Goal: Information Seeking & Learning: Learn about a topic

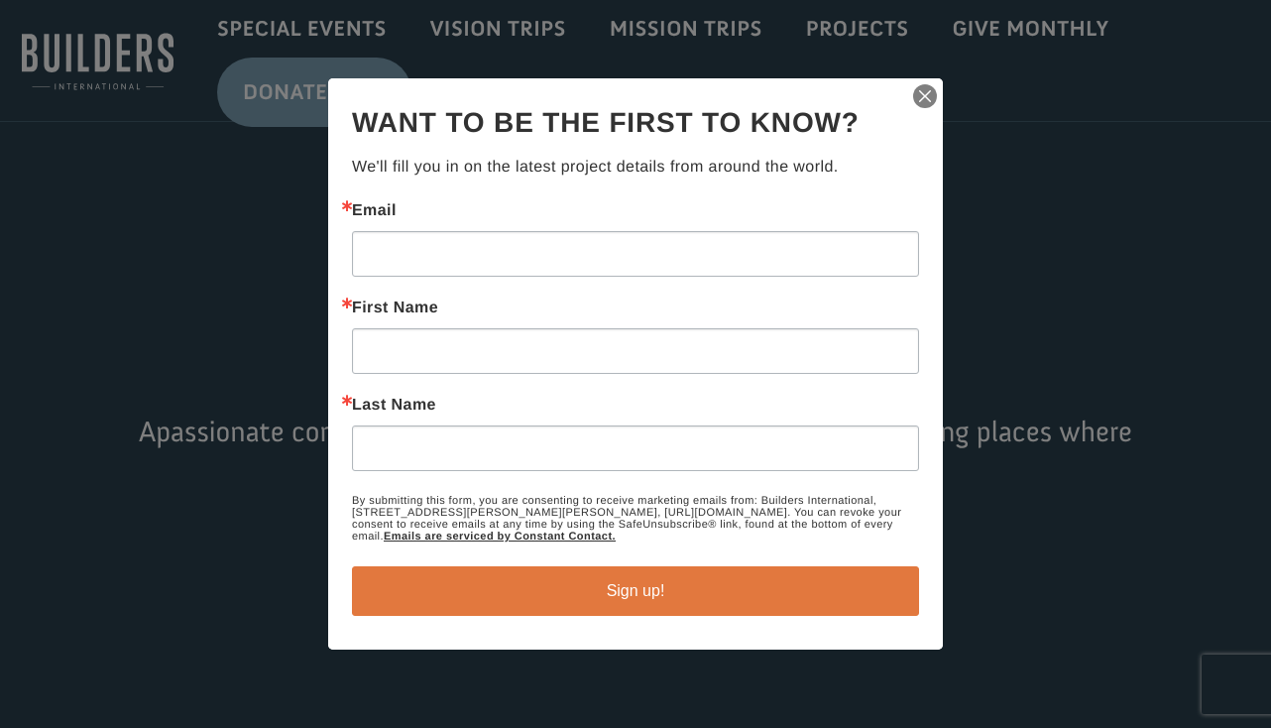
click at [930, 92] on img "button" at bounding box center [925, 96] width 28 height 28
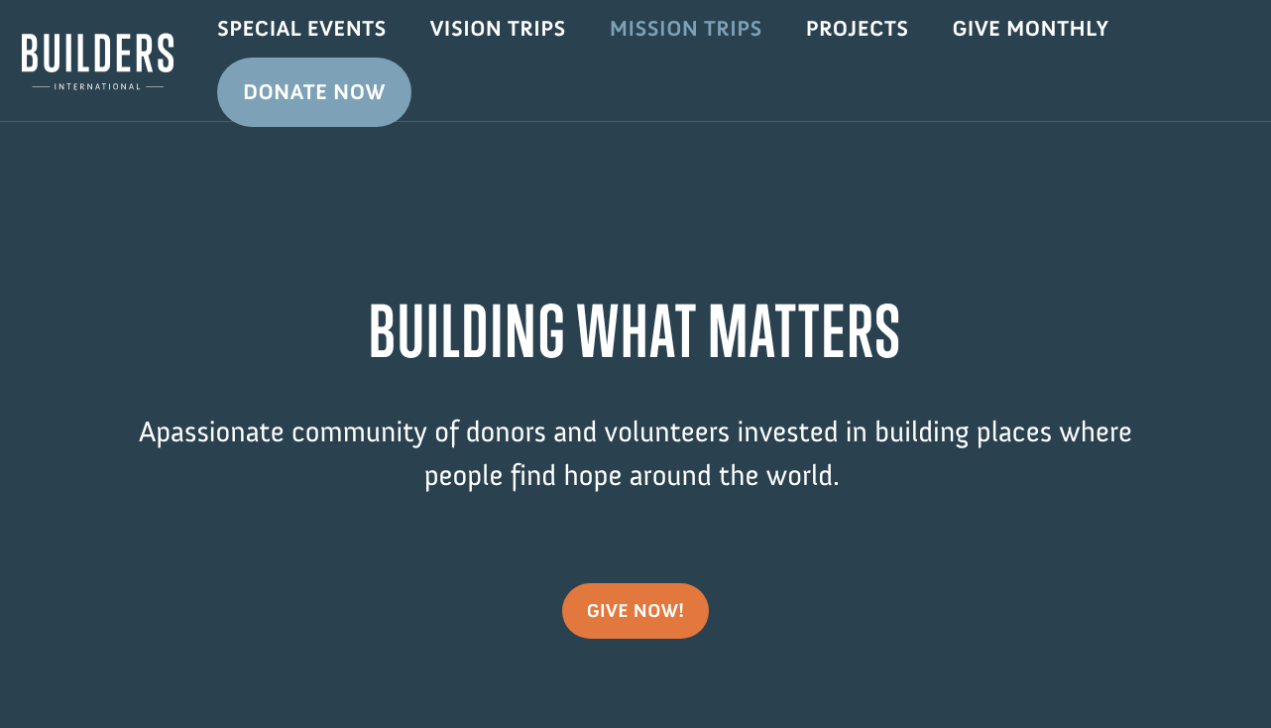
click at [676, 37] on link "Mission Trips" at bounding box center [686, 29] width 196 height 58
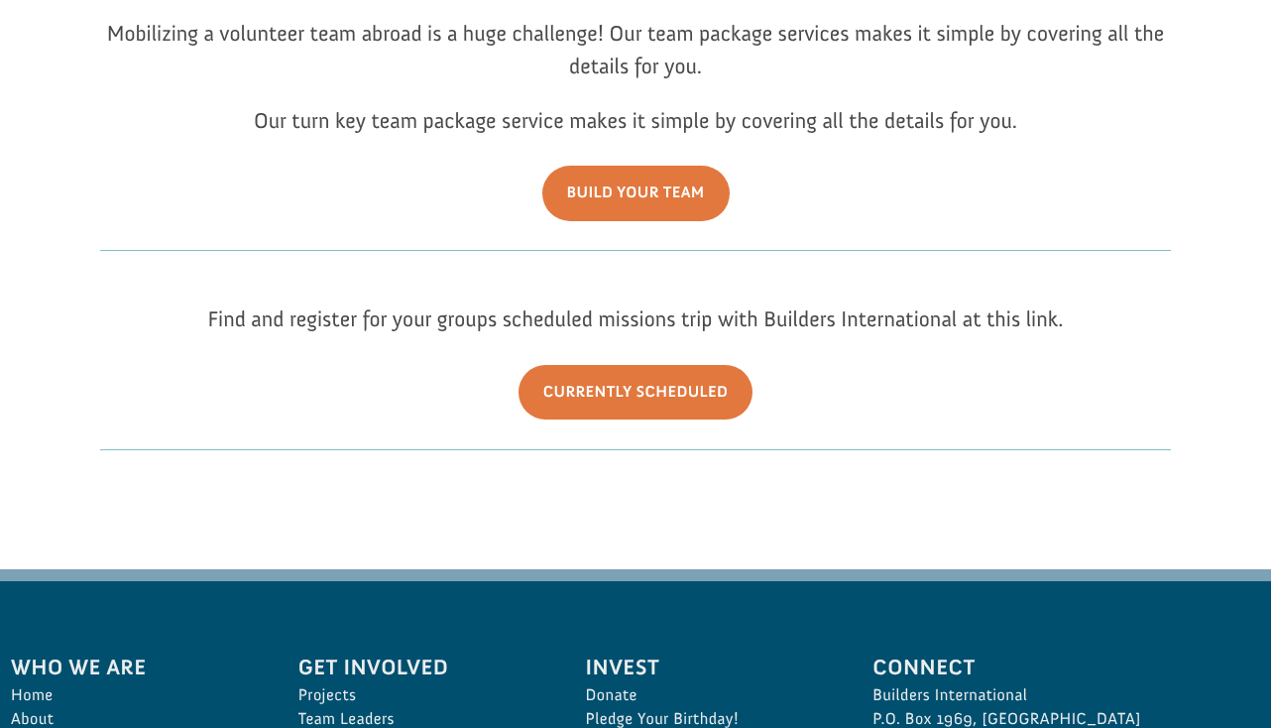
scroll to position [250, 0]
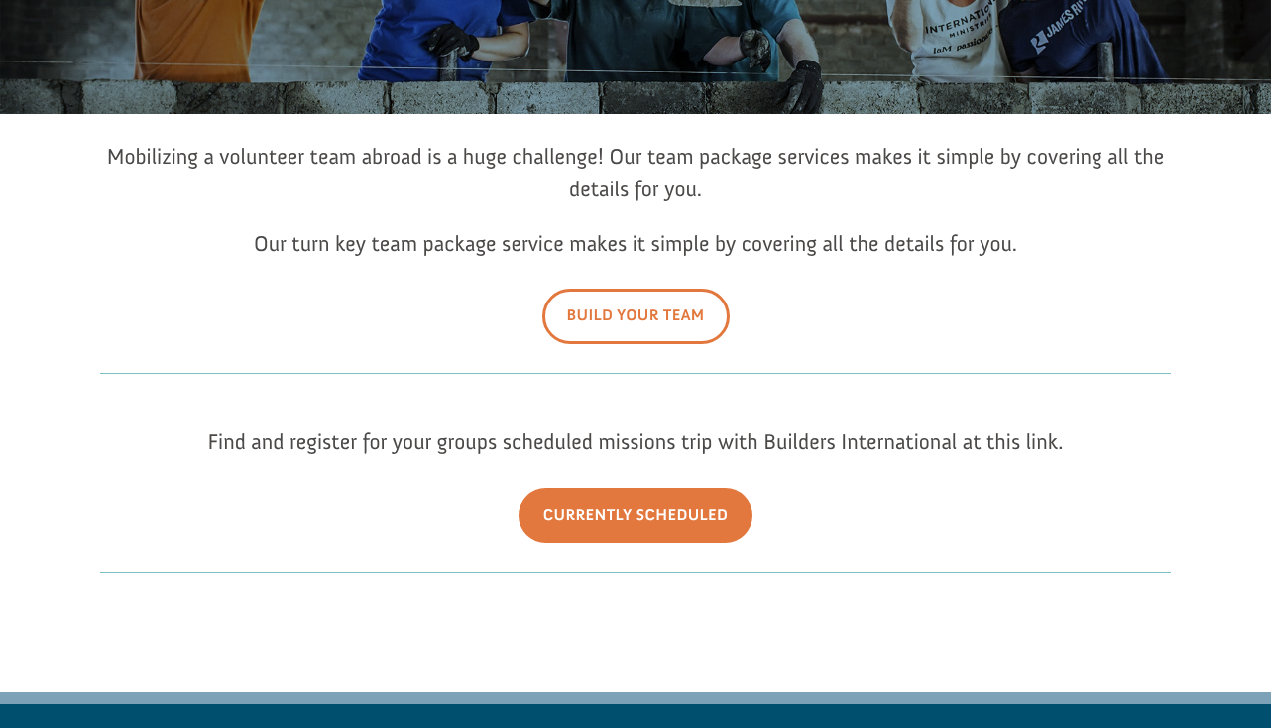
click at [575, 321] on link "Build Your Team" at bounding box center [635, 316] width 187 height 55
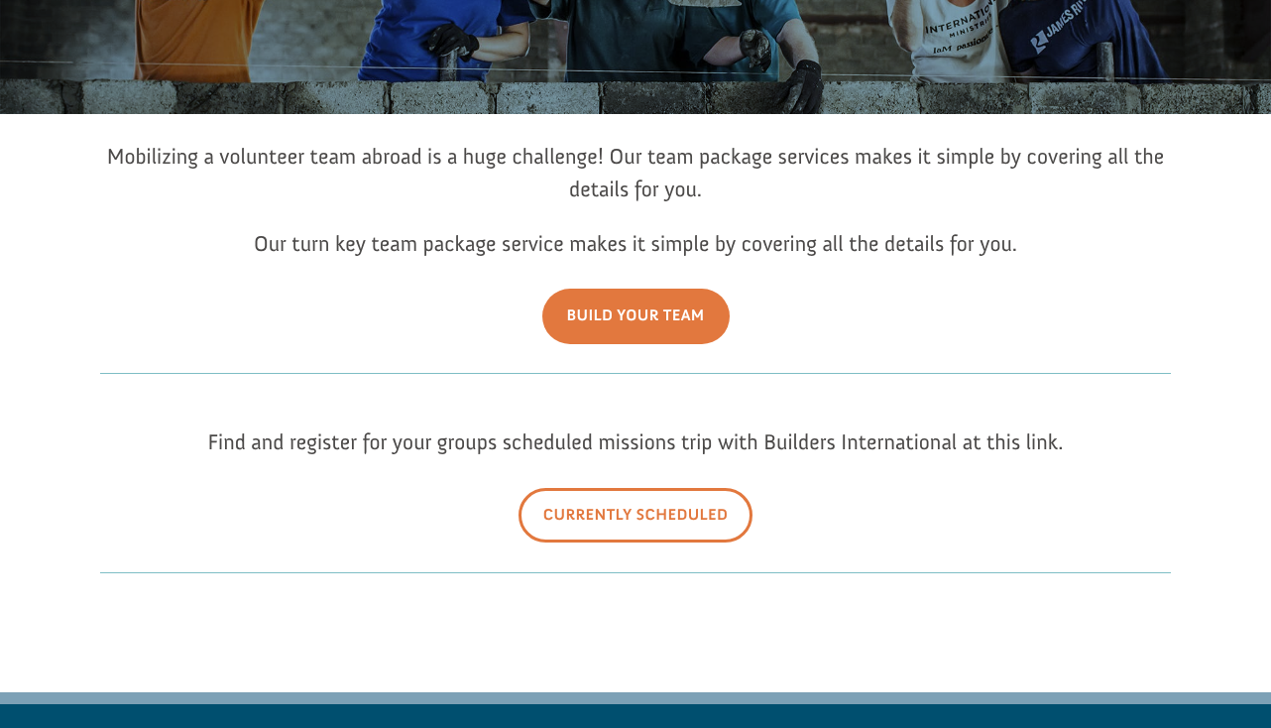
click at [602, 532] on link "Currently Scheduled" at bounding box center [636, 515] width 235 height 55
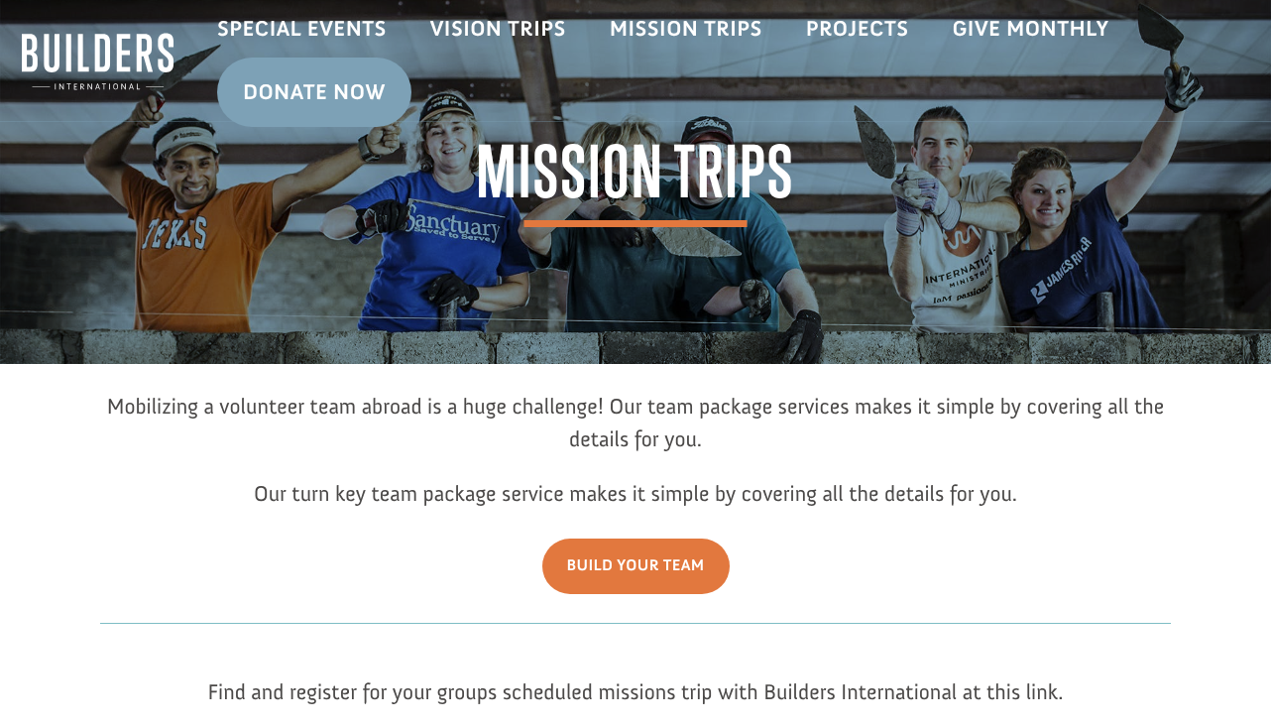
scroll to position [0, 0]
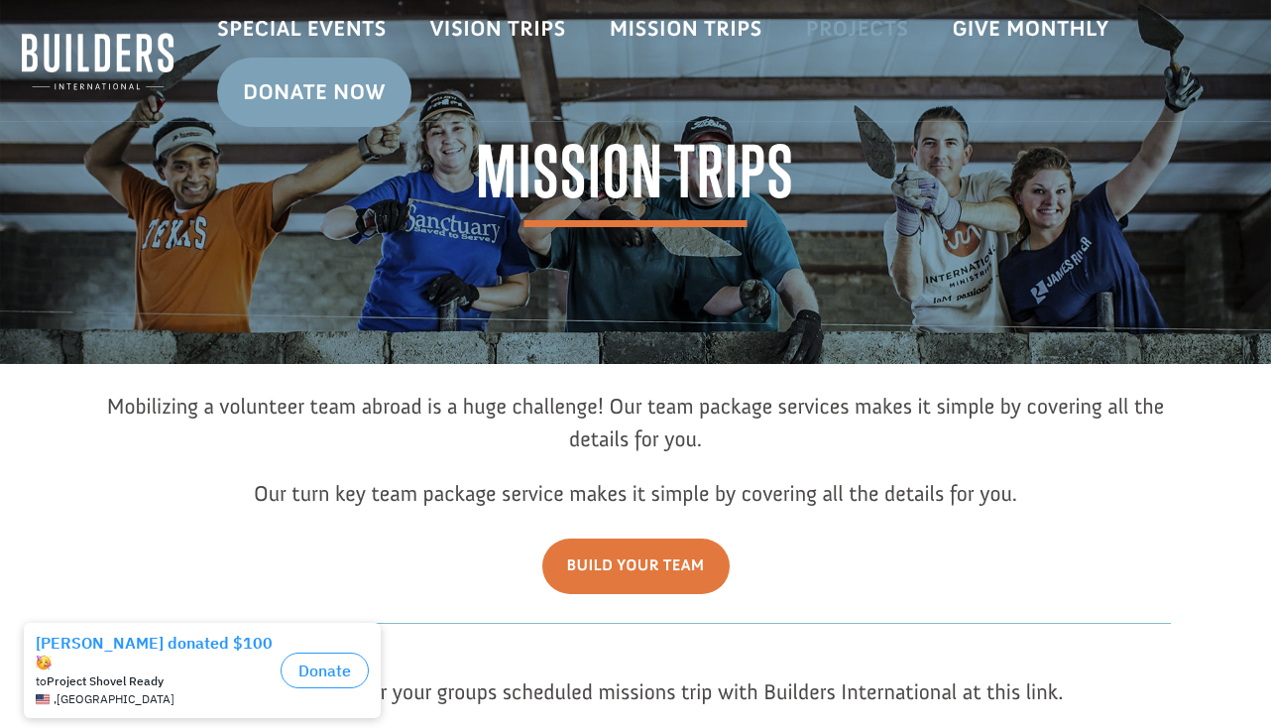
click at [864, 34] on link "Projects" at bounding box center [857, 29] width 147 height 58
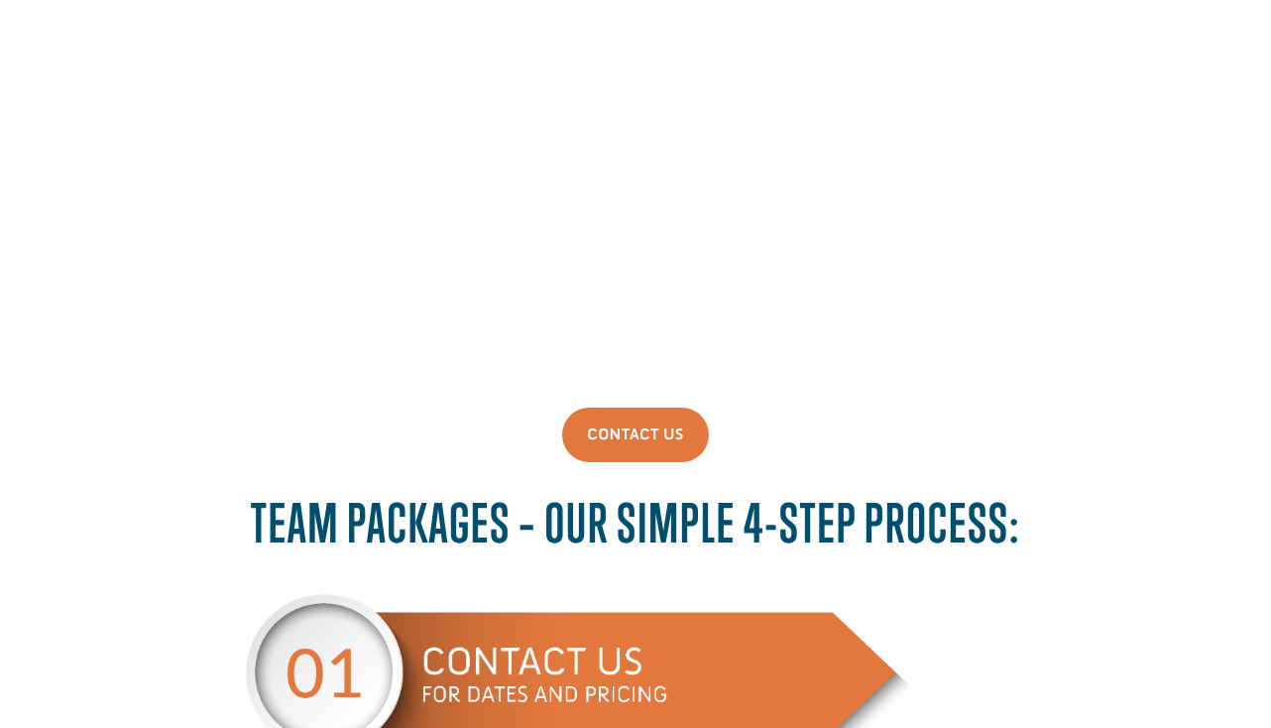
scroll to position [444, 0]
